Goal: Register for event/course

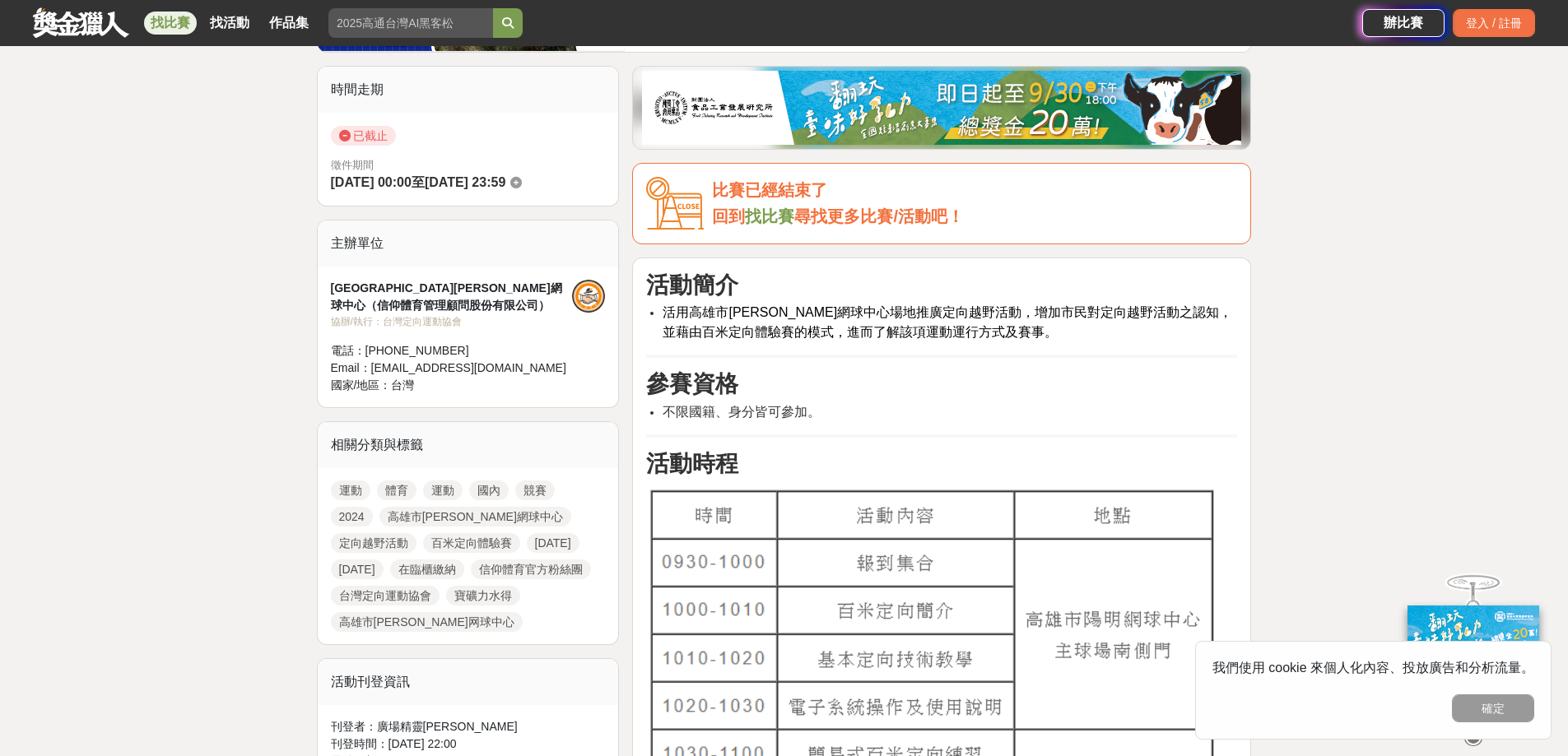
scroll to position [494, 0]
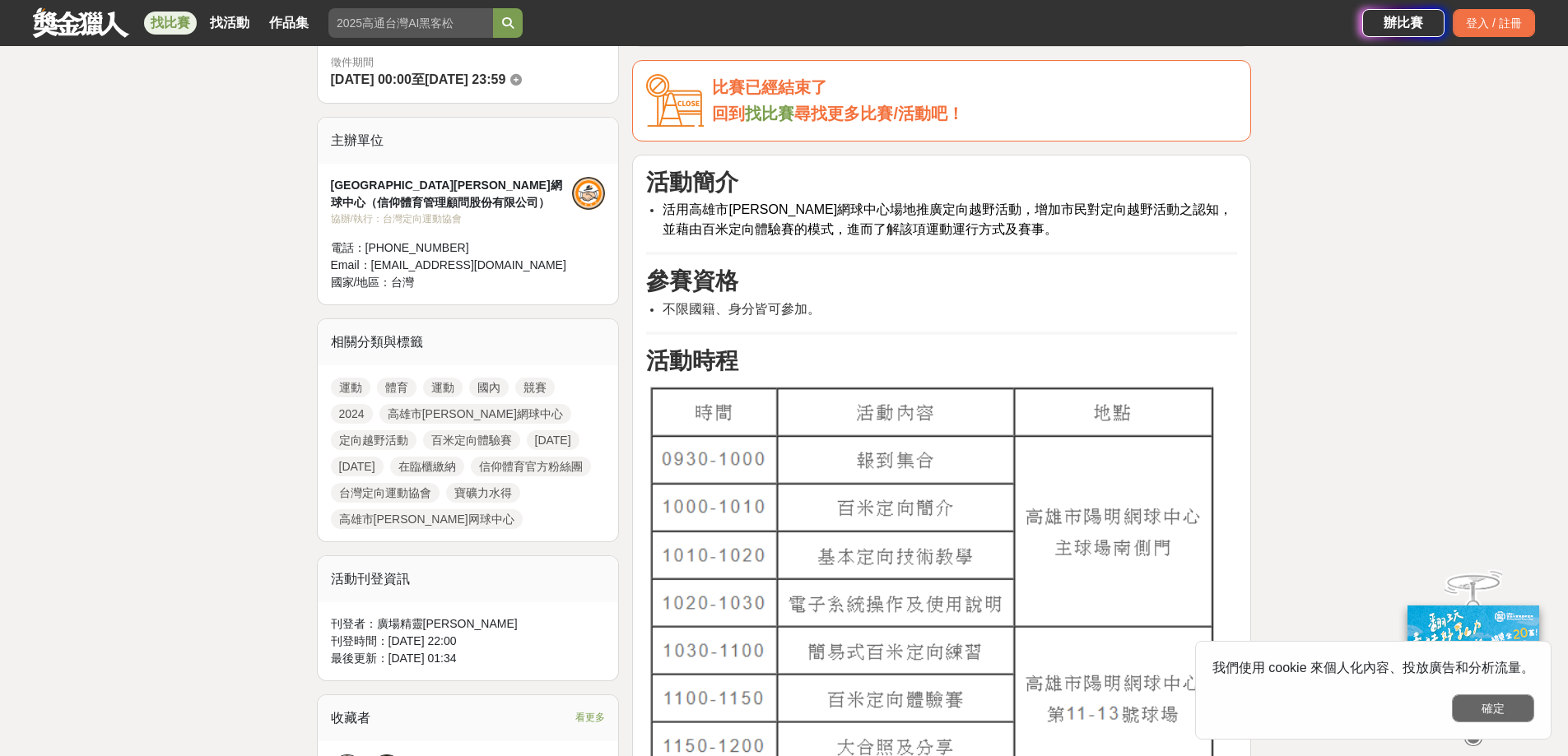
click at [1497, 706] on button "確定" at bounding box center [1493, 709] width 82 height 28
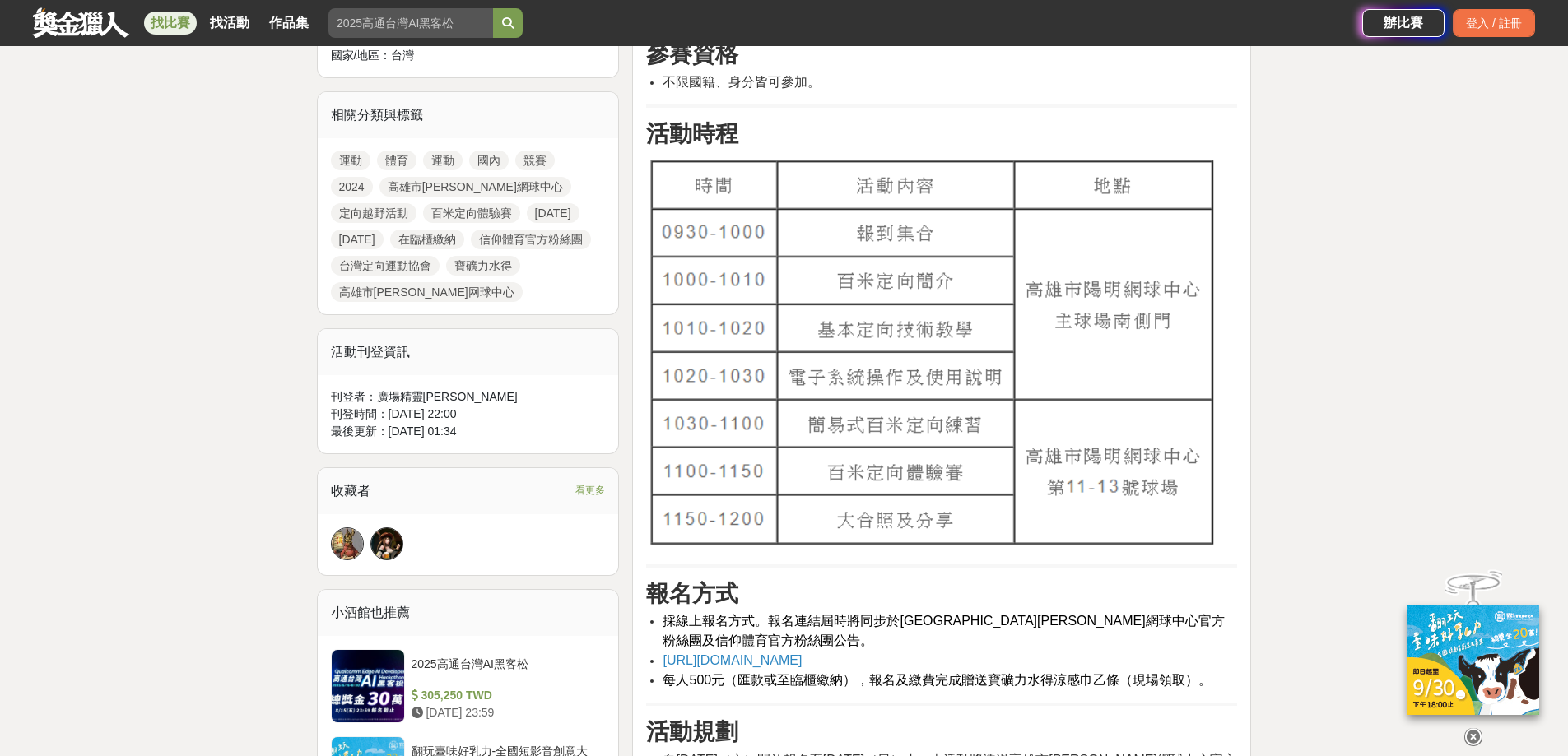
scroll to position [740, 0]
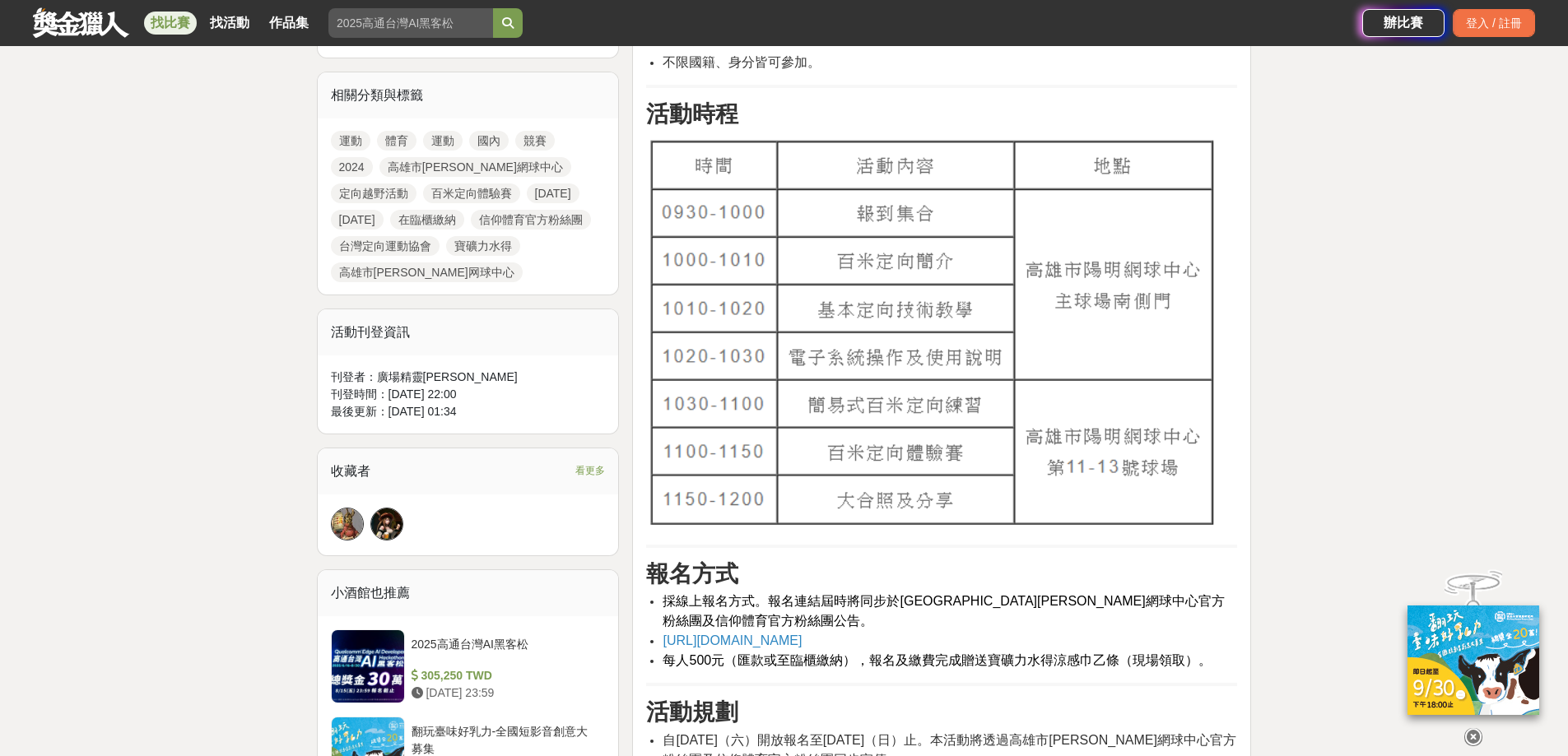
click at [1084, 634] on li "https://www.beclass.com/rid=284d75865cec5f347c54" at bounding box center [949, 641] width 575 height 20
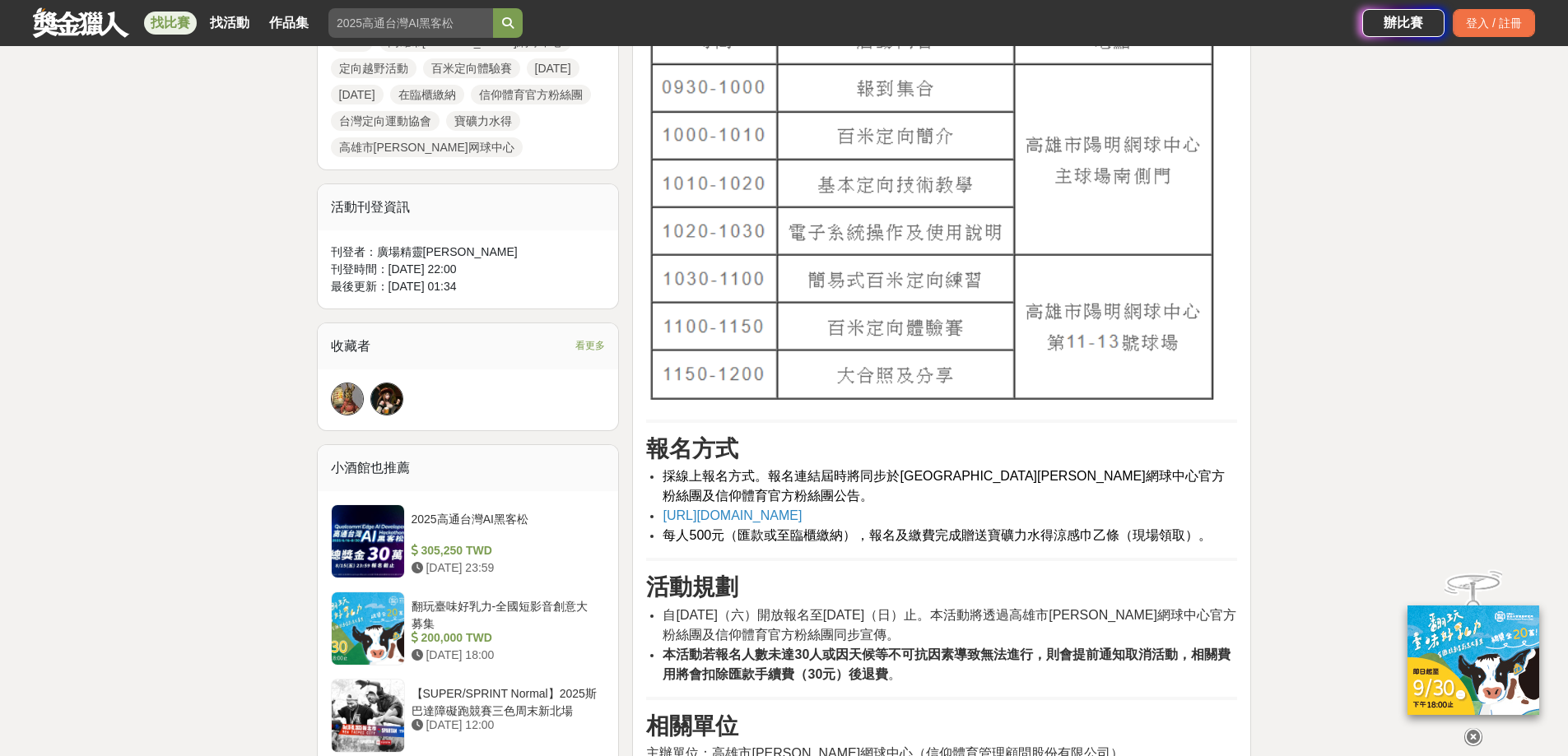
scroll to position [823, 0]
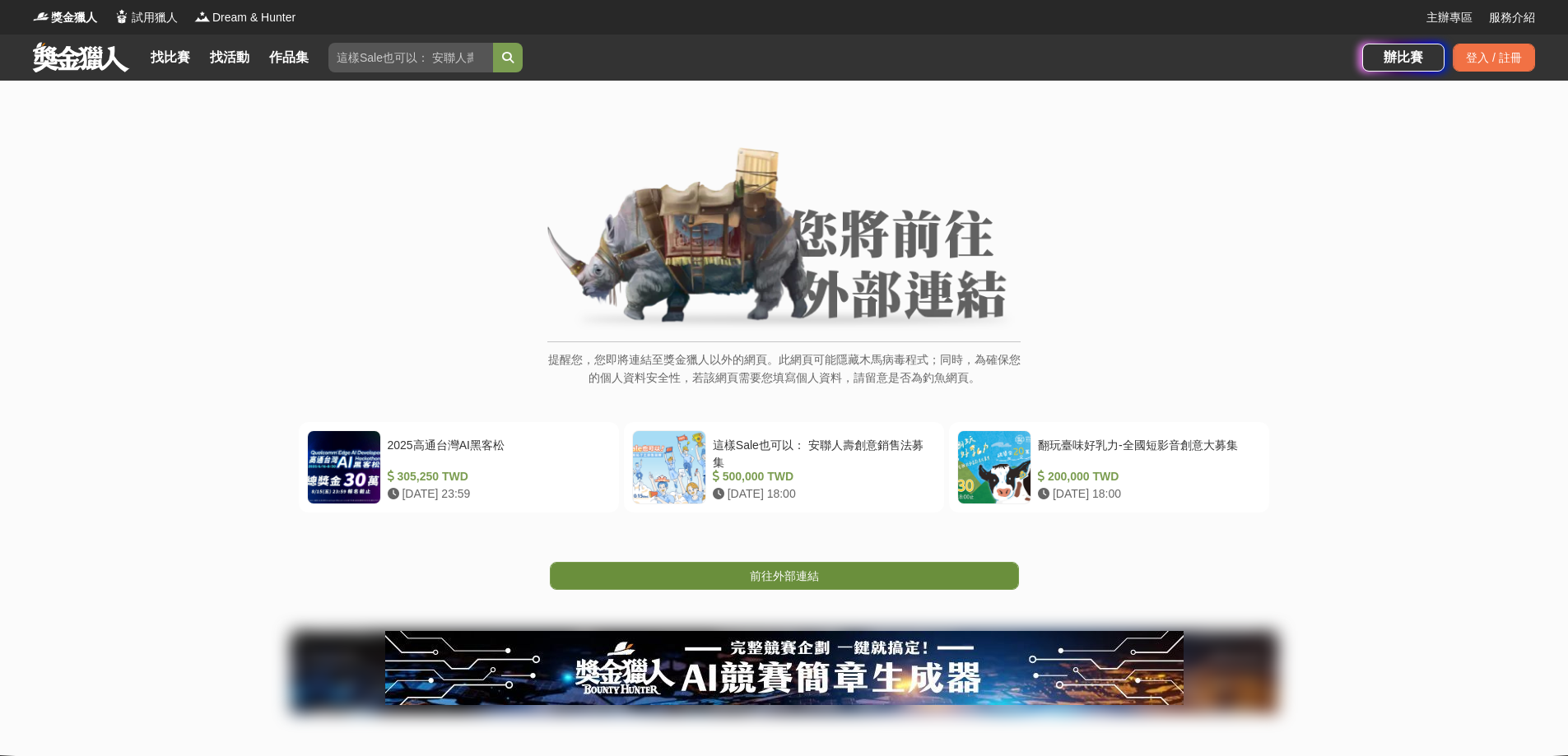
click at [803, 579] on span "前往外部連結" at bounding box center [784, 575] width 69 height 13
